Goal: Task Accomplishment & Management: Manage account settings

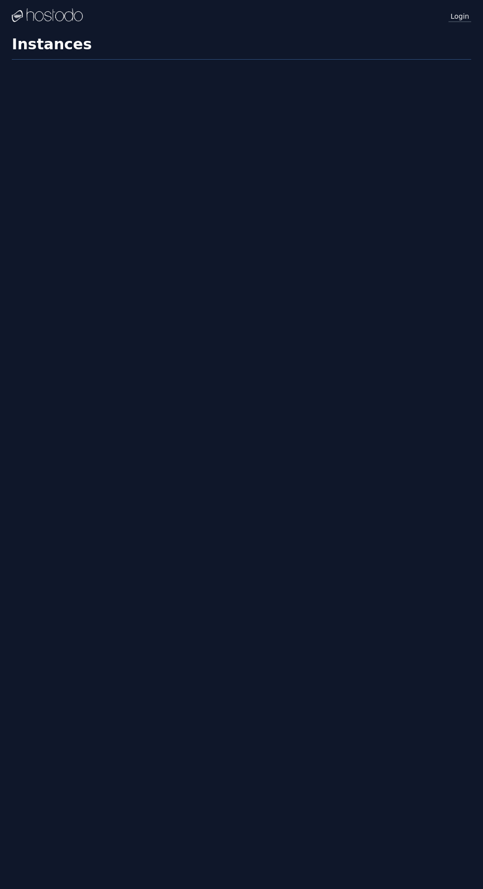
click at [467, 17] on link "Login" at bounding box center [460, 15] width 23 height 13
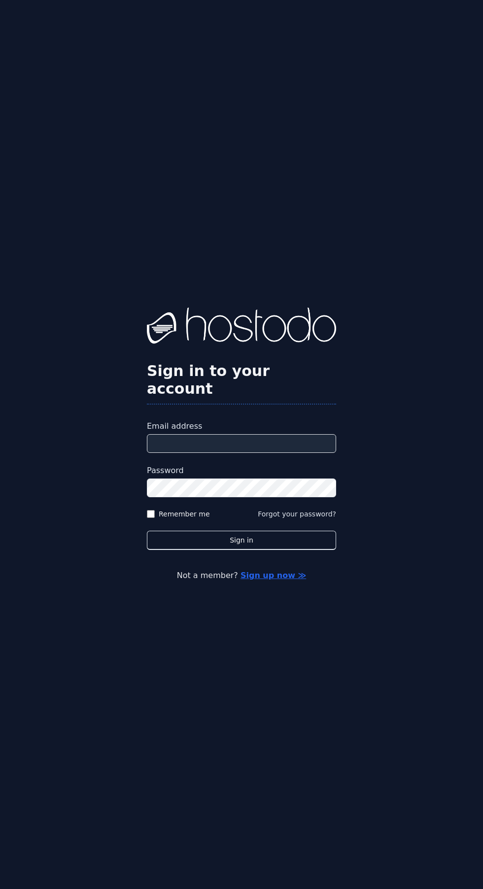
click at [285, 453] on input "Email address" at bounding box center [241, 443] width 189 height 19
type input "**********"
click at [147, 531] on button "Sign in" at bounding box center [241, 540] width 189 height 19
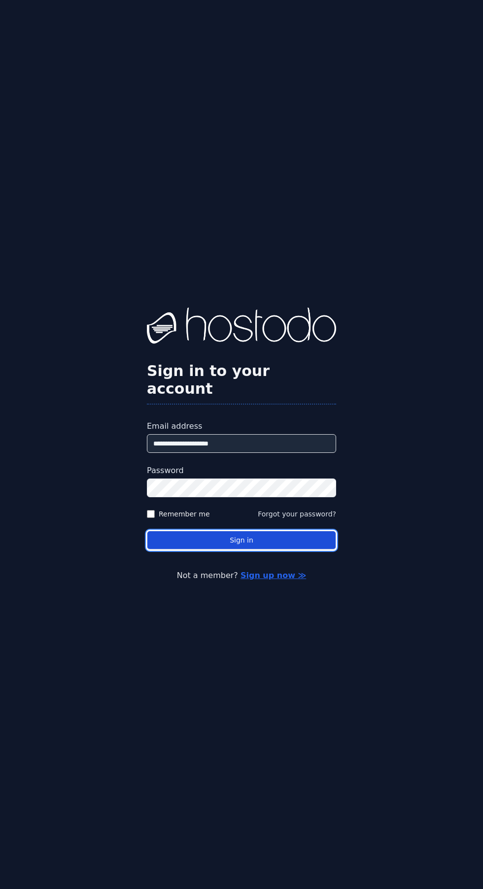
click at [257, 550] on button "Sign in" at bounding box center [241, 540] width 189 height 19
click at [250, 550] on button "Sign in" at bounding box center [241, 540] width 189 height 19
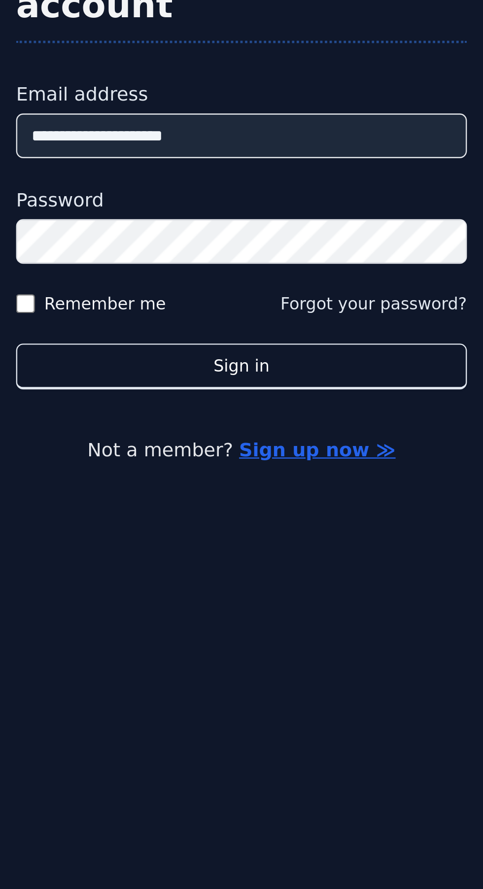
click at [243, 631] on div "**********" at bounding box center [241, 444] width 483 height 889
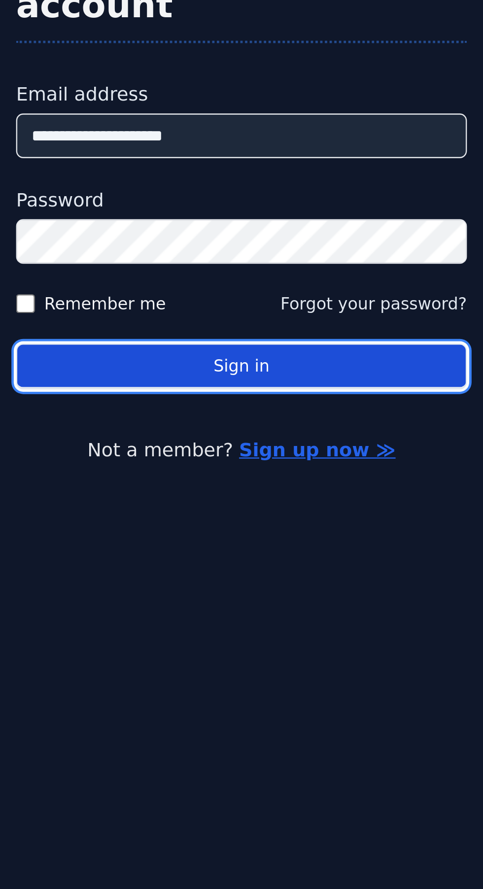
click at [271, 550] on button "Sign in" at bounding box center [241, 540] width 189 height 19
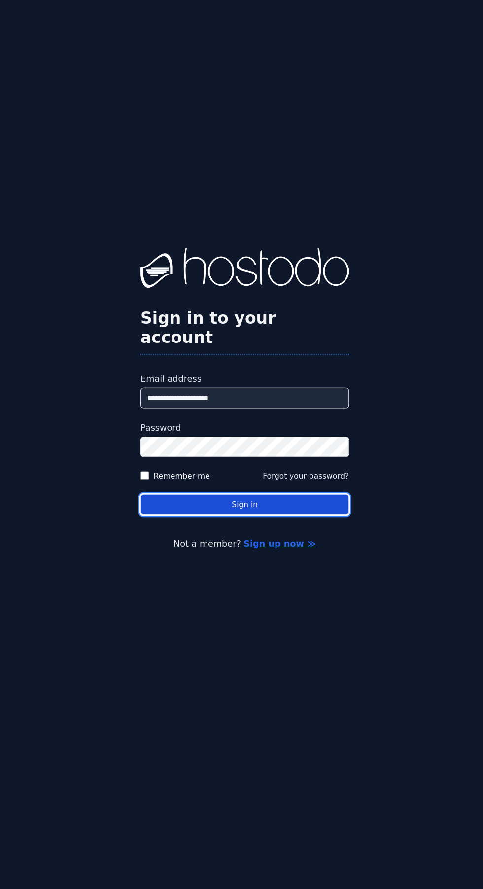
scroll to position [83, 0]
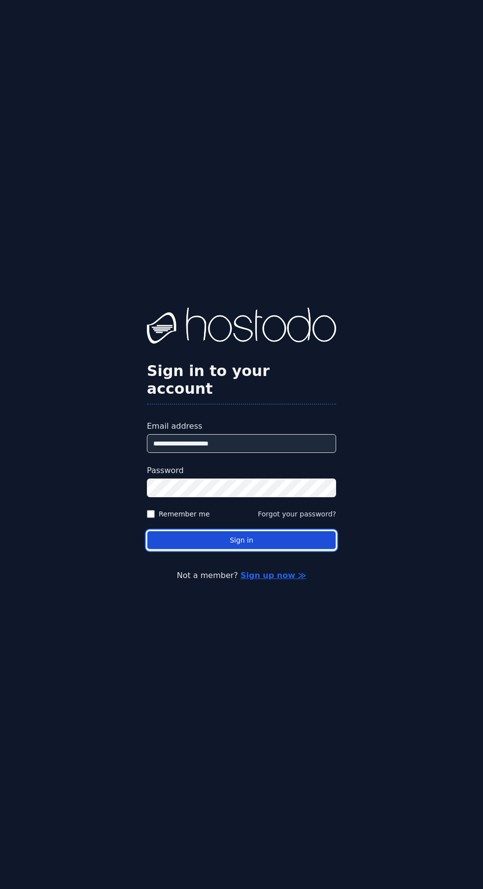
click at [223, 531] on button "Sign in" at bounding box center [241, 540] width 189 height 19
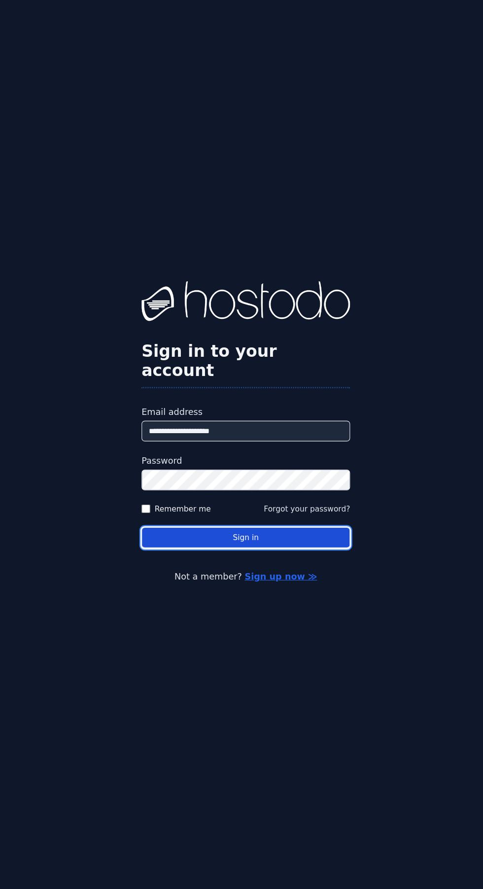
scroll to position [0, 0]
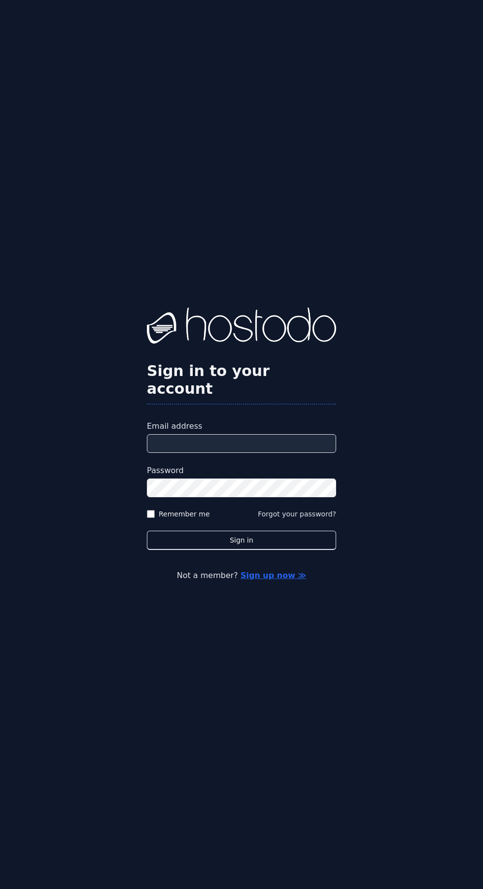
click at [264, 453] on input "Email address" at bounding box center [241, 443] width 189 height 19
type input "**********"
click at [147, 531] on button "Sign in" at bounding box center [241, 540] width 189 height 19
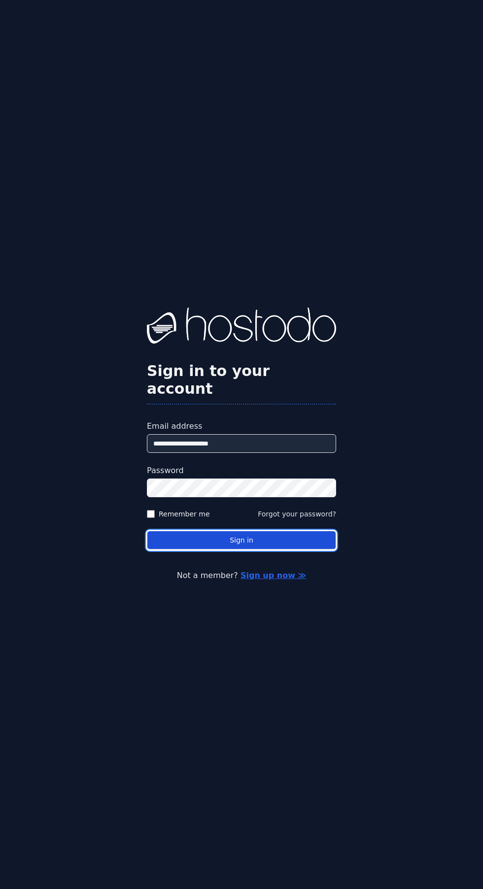
click at [254, 550] on button "Sign in" at bounding box center [241, 540] width 189 height 19
click at [262, 550] on button "Sign in" at bounding box center [241, 540] width 189 height 19
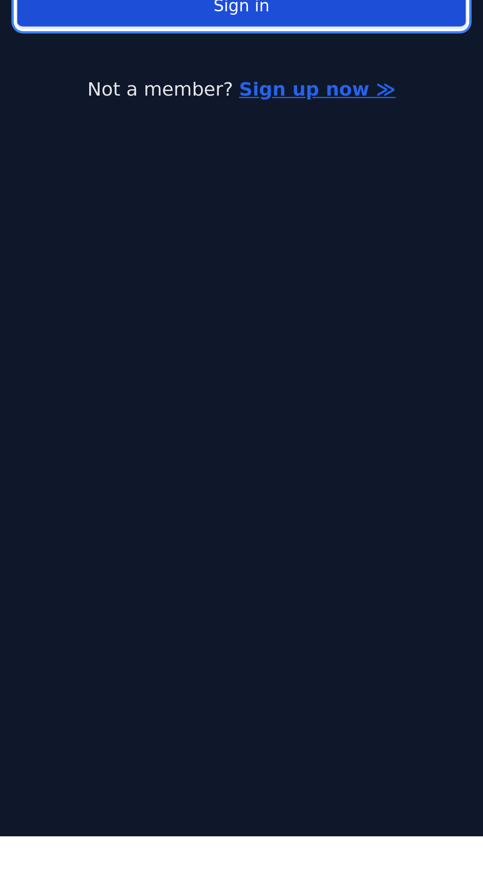
scroll to position [76, 0]
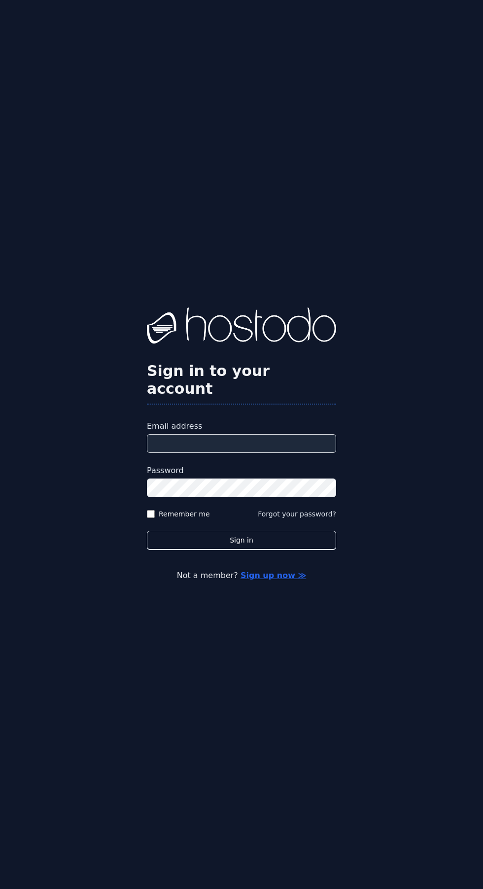
click at [301, 432] on label "Email address" at bounding box center [241, 427] width 189 height 12
click at [301, 453] on input "Email address" at bounding box center [241, 443] width 189 height 19
type input "**********"
click at [147, 531] on button "Sign in" at bounding box center [241, 540] width 189 height 19
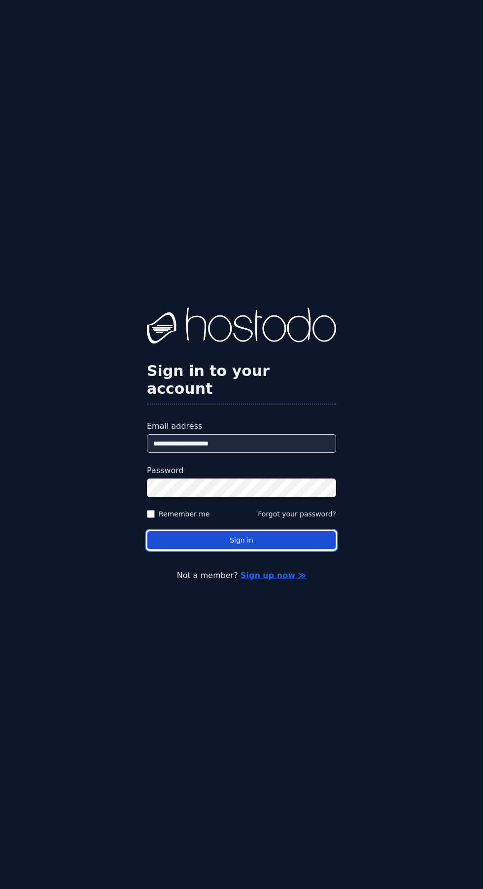
click at [277, 550] on button "Sign in" at bounding box center [241, 540] width 189 height 19
click at [242, 550] on button "Sign in" at bounding box center [241, 540] width 189 height 19
click at [227, 550] on button "Sign in" at bounding box center [241, 540] width 189 height 19
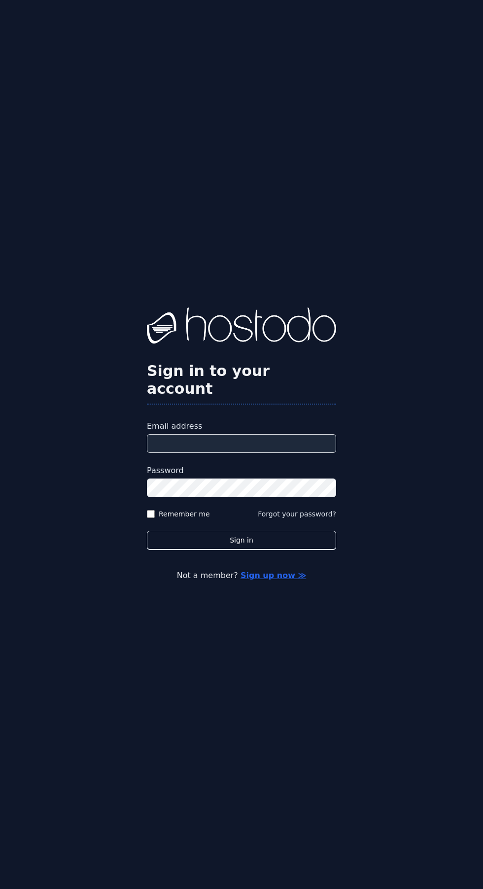
click at [246, 347] on img at bounding box center [241, 327] width 189 height 39
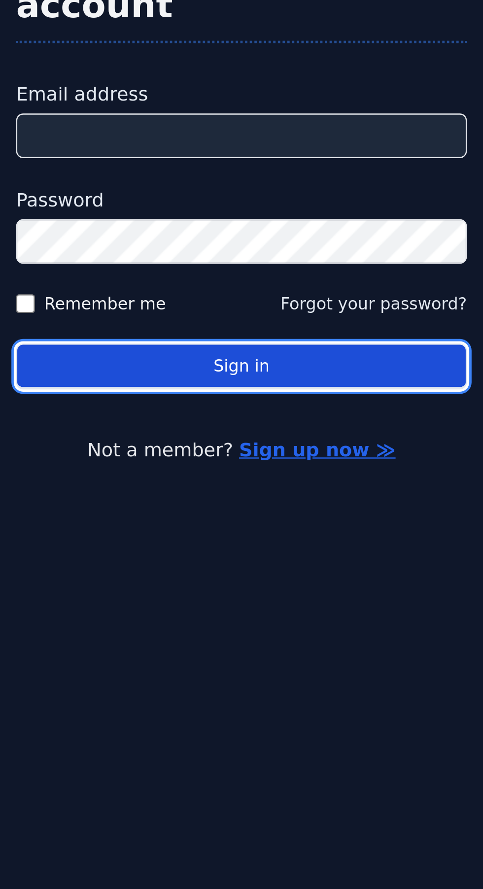
click at [267, 550] on button "Sign in" at bounding box center [241, 540] width 189 height 19
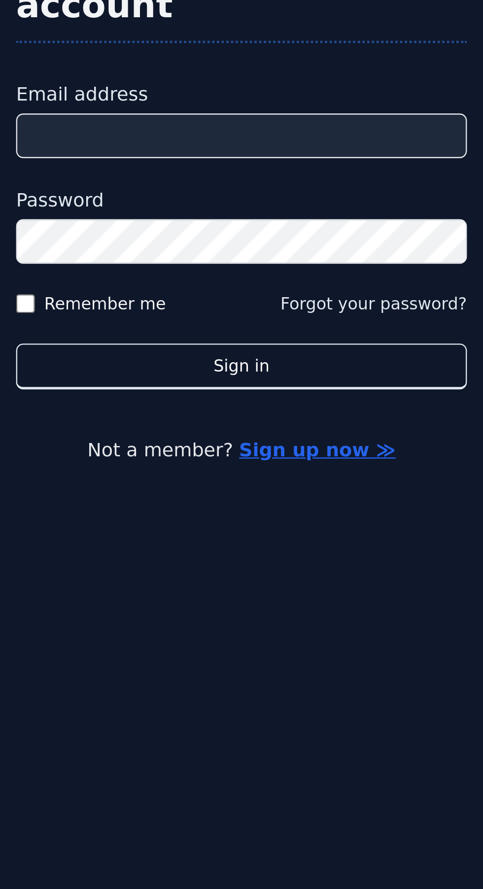
click at [287, 453] on input "Email address" at bounding box center [241, 443] width 189 height 19
click at [304, 453] on input "Email address" at bounding box center [241, 443] width 189 height 19
type input "**********"
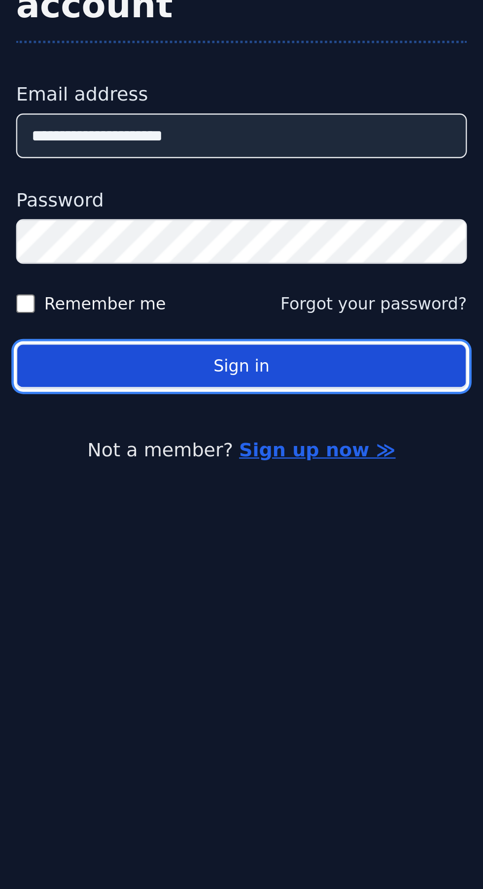
click at [258, 550] on button "Sign in" at bounding box center [241, 540] width 189 height 19
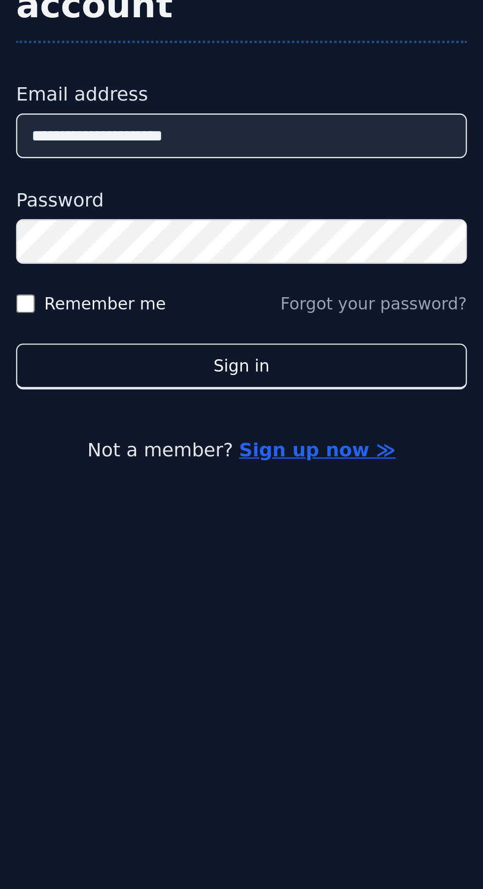
click at [335, 519] on button "Forgot your password?" at bounding box center [297, 514] width 78 height 10
